Goal: Task Accomplishment & Management: Understand process/instructions

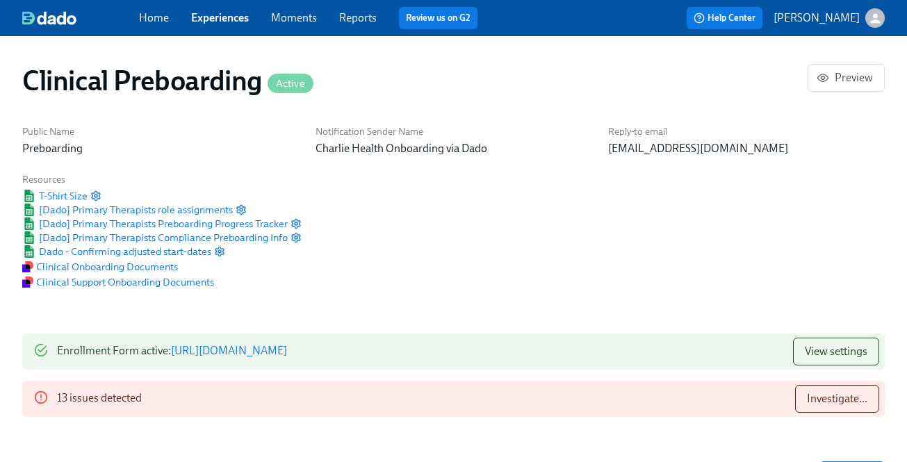
scroll to position [0, 18444]
click at [222, 17] on link "Experiences" at bounding box center [220, 17] width 58 height 13
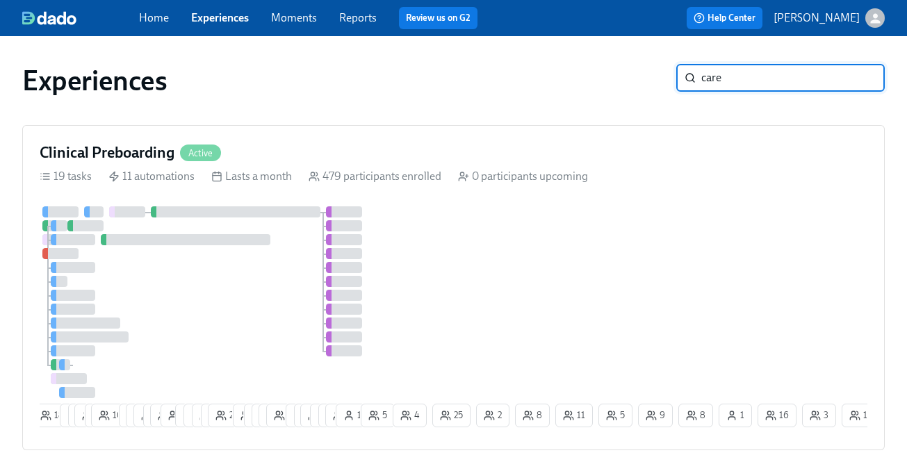
type input "care"
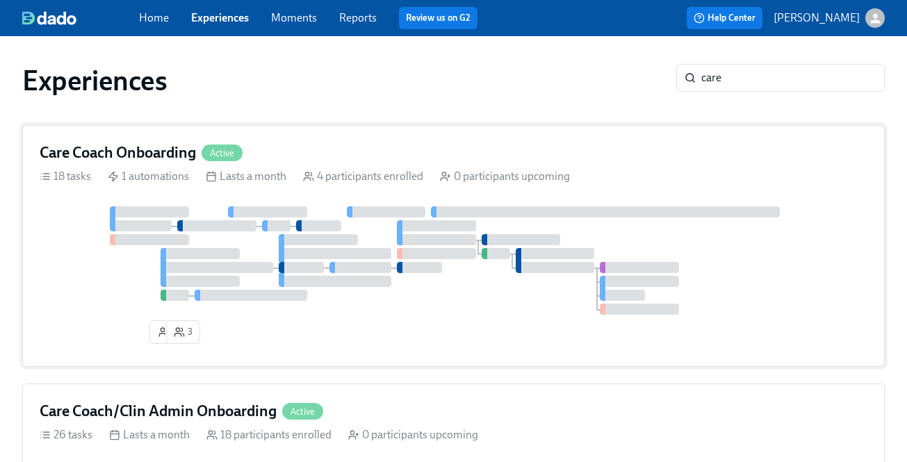
click at [640, 184] on div "Care Coach Onboarding Active 18 tasks 1 automations Lasts a month 4 participant…" at bounding box center [453, 246] width 862 height 242
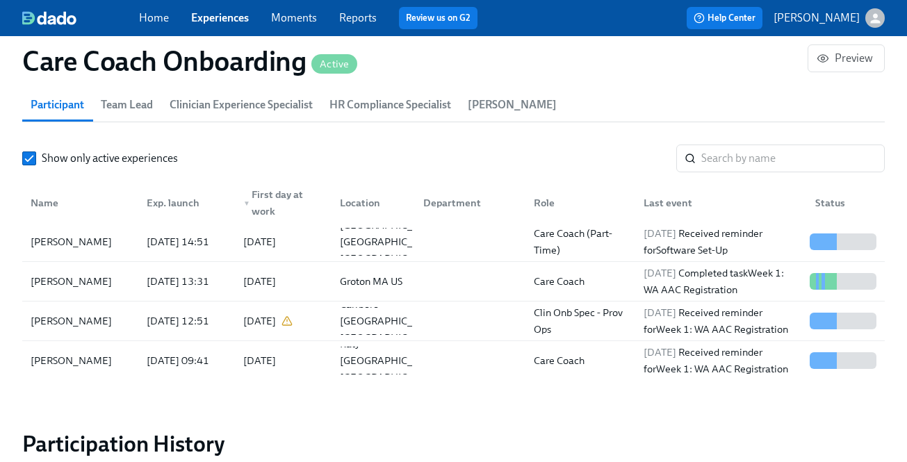
scroll to position [1275, 0]
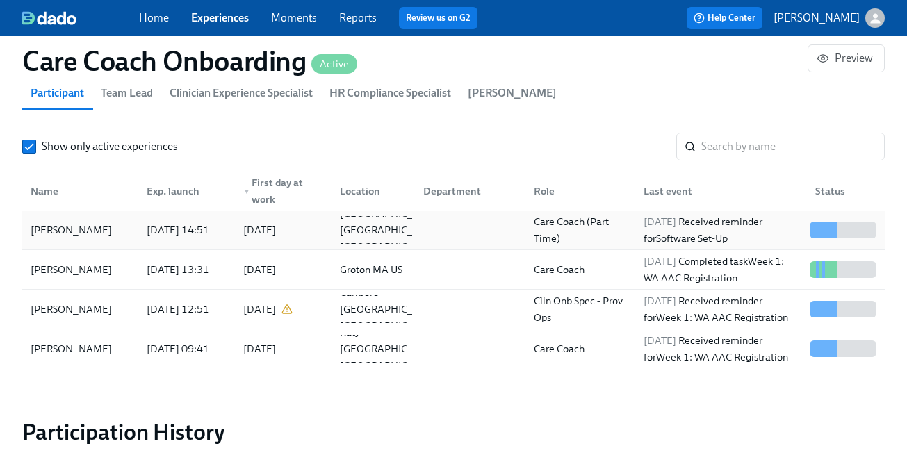
click at [636, 226] on div "[DATE] Received reminder for Software Set-Up" at bounding box center [718, 230] width 172 height 28
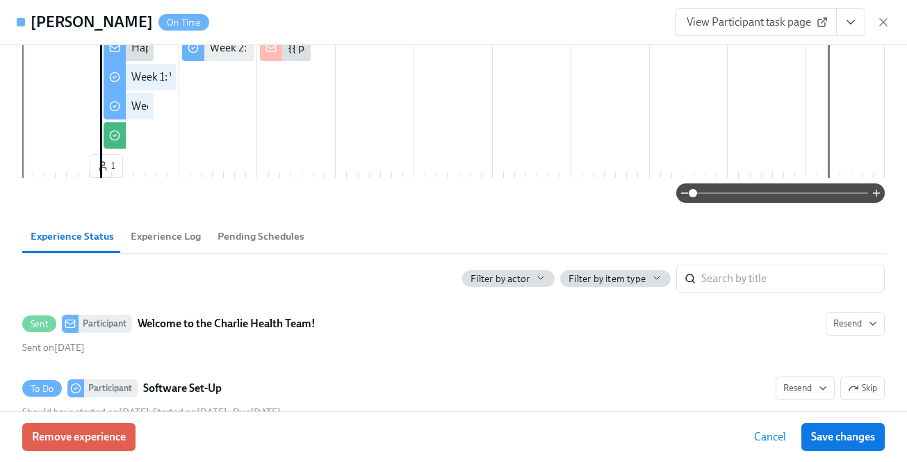
scroll to position [370, 0]
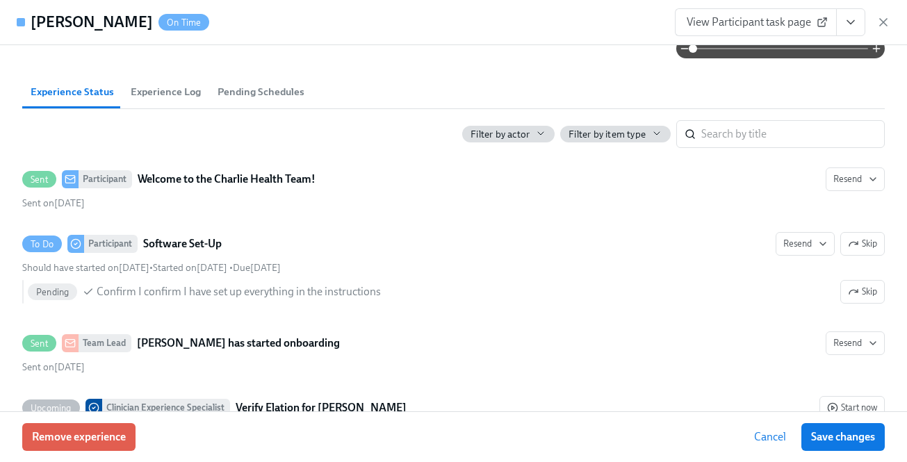
click at [854, 24] on icon "View task page" at bounding box center [850, 22] width 14 height 14
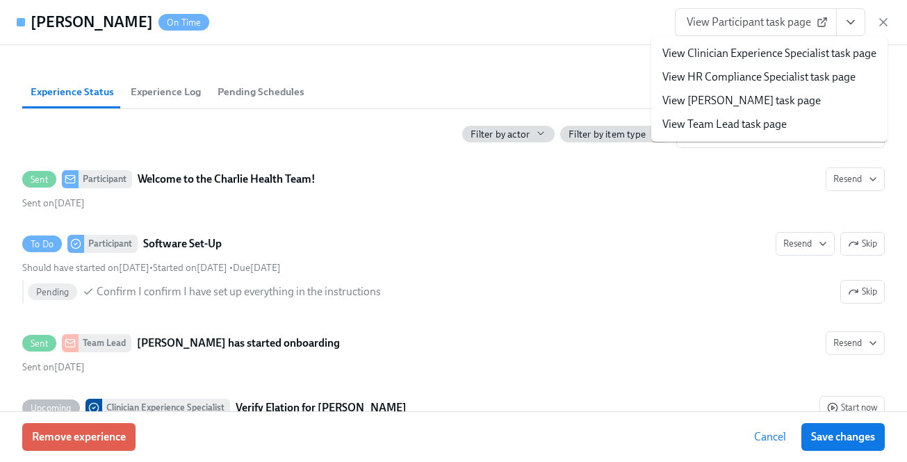
click at [784, 76] on link "View HR Compliance Specialist task page" at bounding box center [758, 76] width 193 height 15
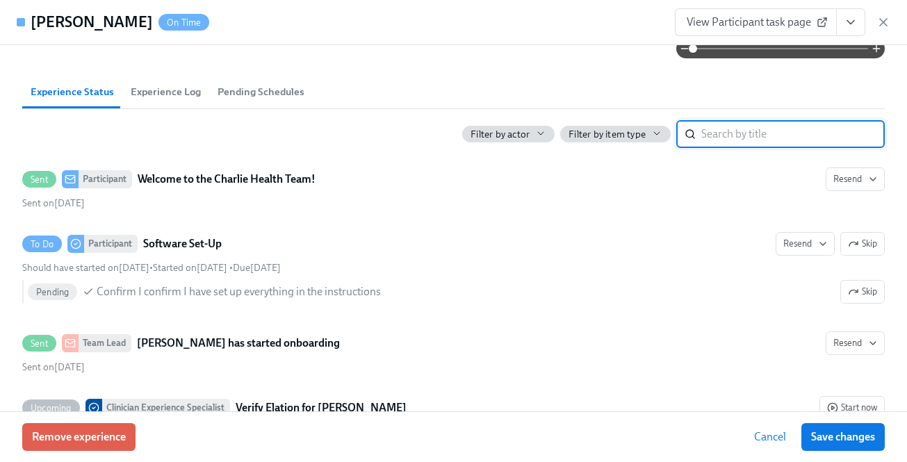
click at [759, 126] on input "search" at bounding box center [792, 134] width 183 height 28
type input "[US_STATE]"
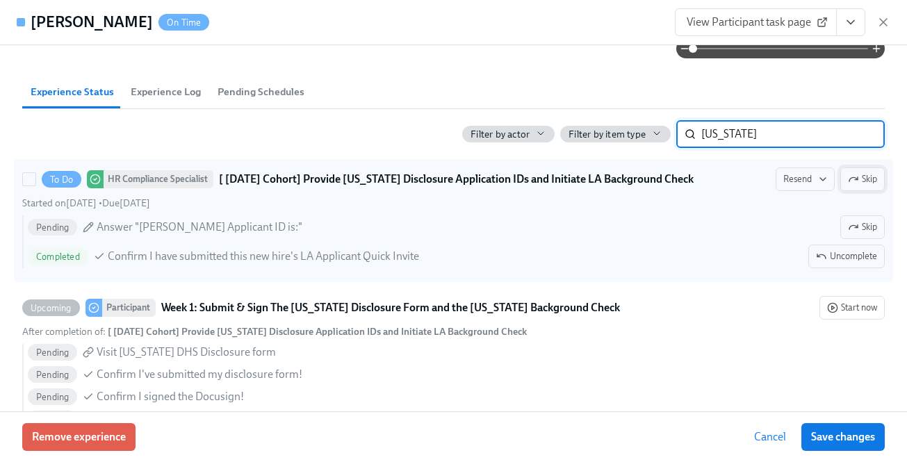
click at [849, 181] on icon "button" at bounding box center [853, 179] width 11 height 11
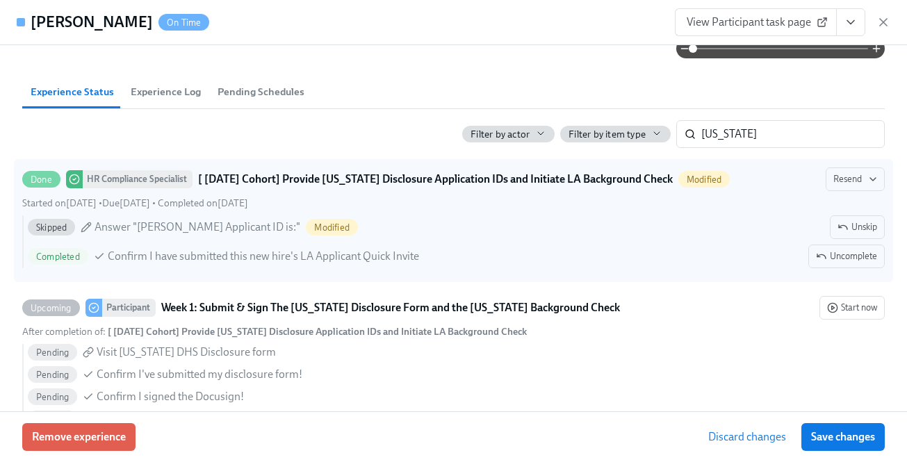
click at [835, 434] on span "Save changes" at bounding box center [843, 437] width 64 height 14
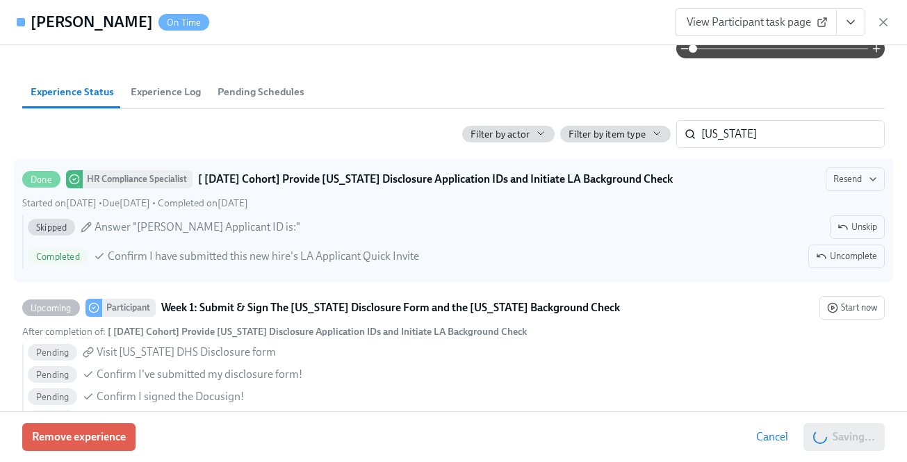
scroll to position [0, 1300]
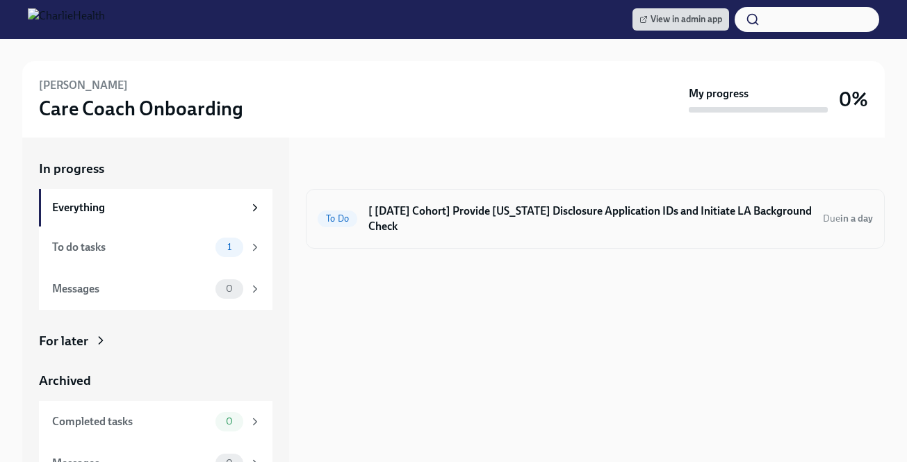
click at [517, 231] on h6 "[ [DATE] Cohort] Provide [US_STATE] Disclosure Application IDs and Initiate LA …" at bounding box center [589, 219] width 443 height 31
